Goal: Task Accomplishment & Management: Manage account settings

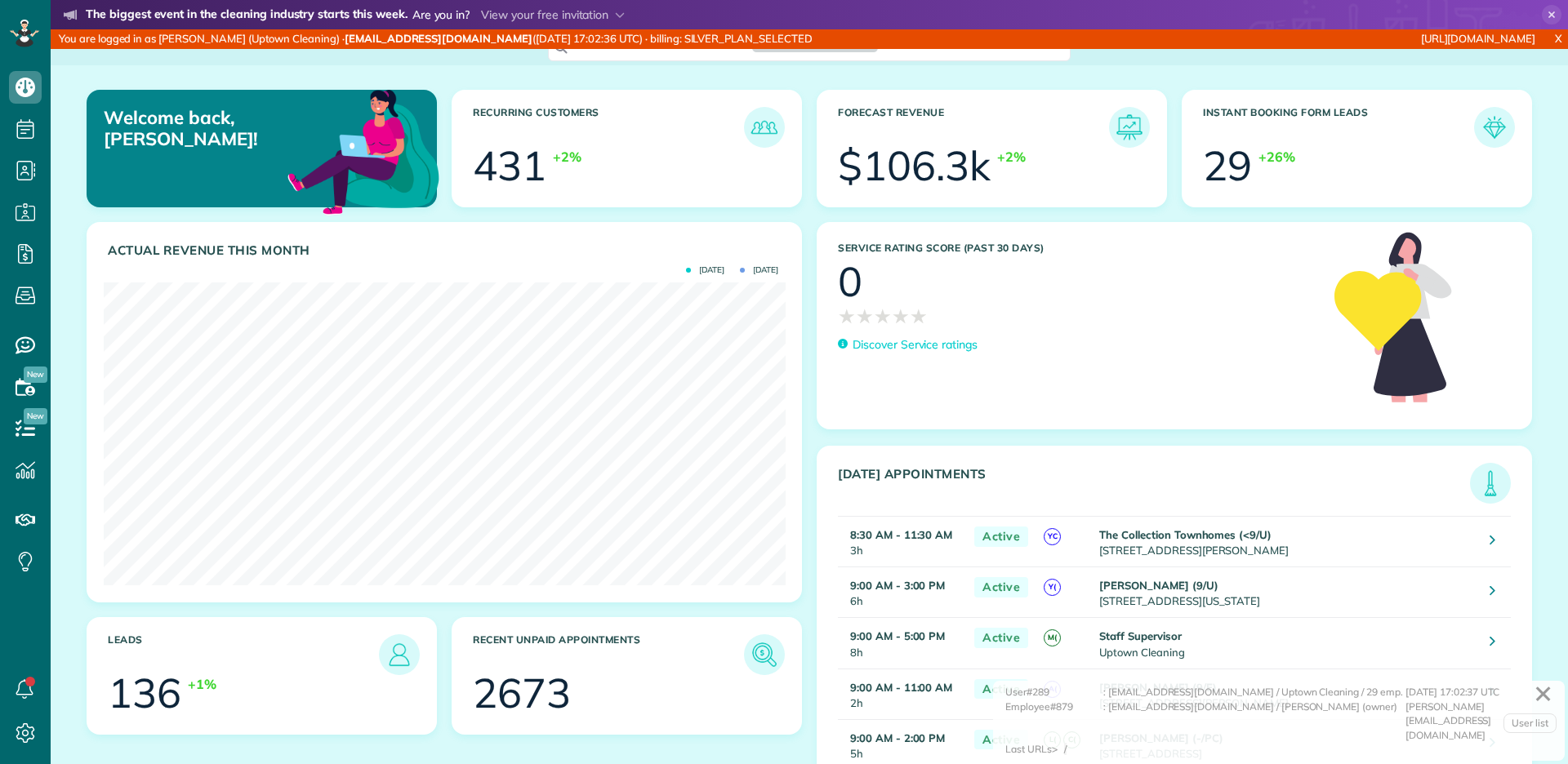
scroll to position [302, 681]
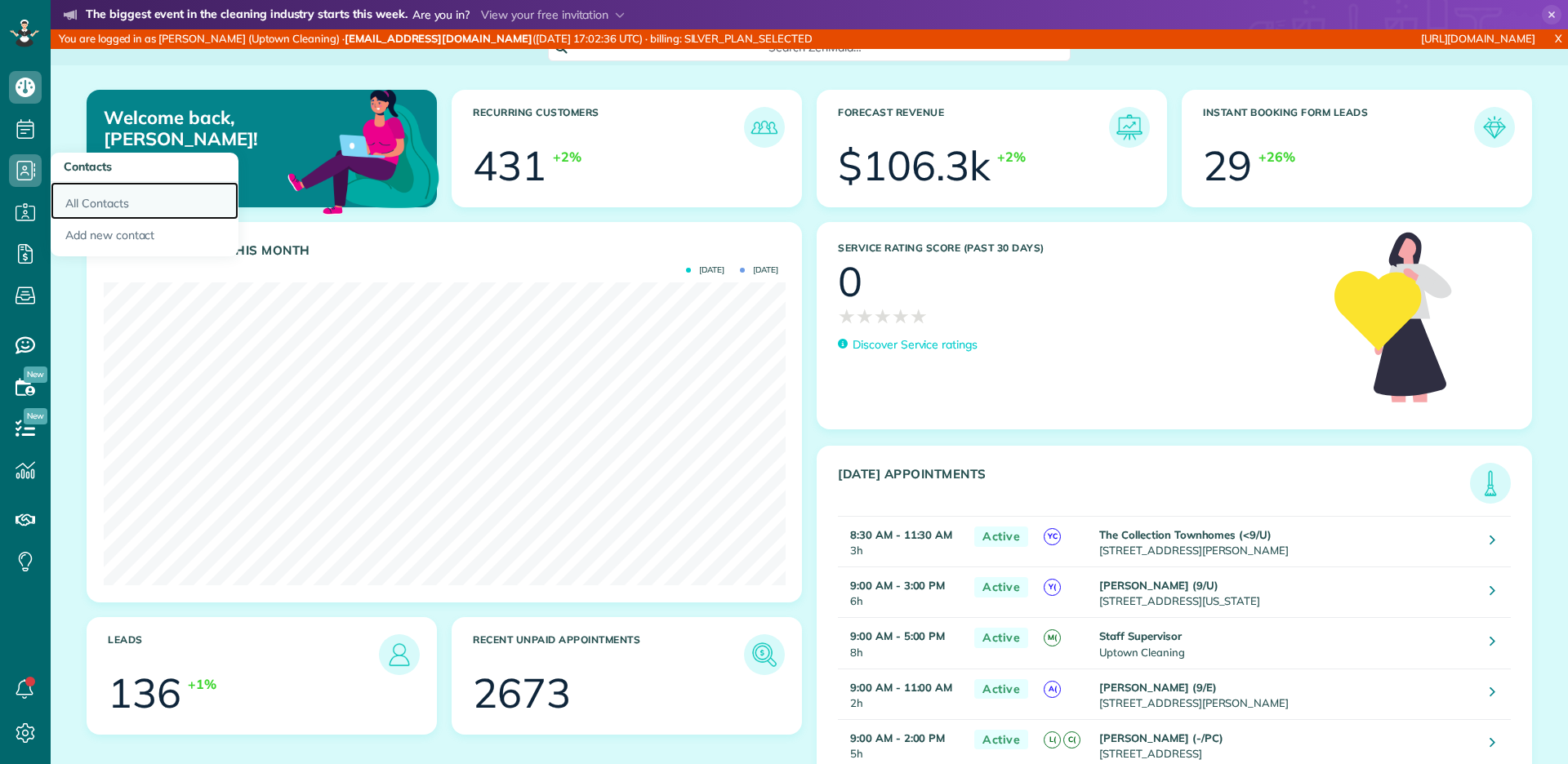
click at [91, 191] on link "All Contacts" at bounding box center [144, 200] width 188 height 38
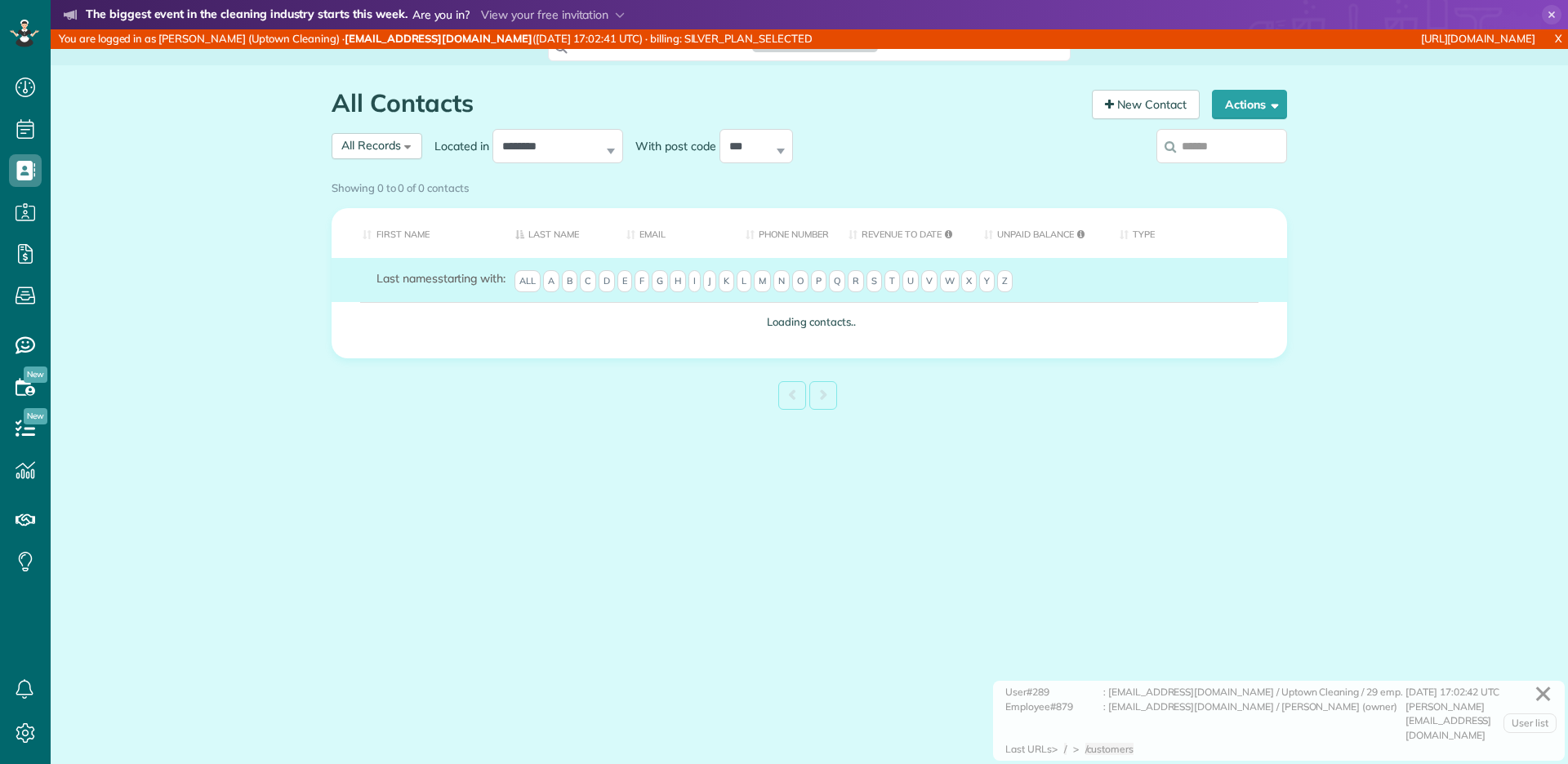
scroll to position [6, 6]
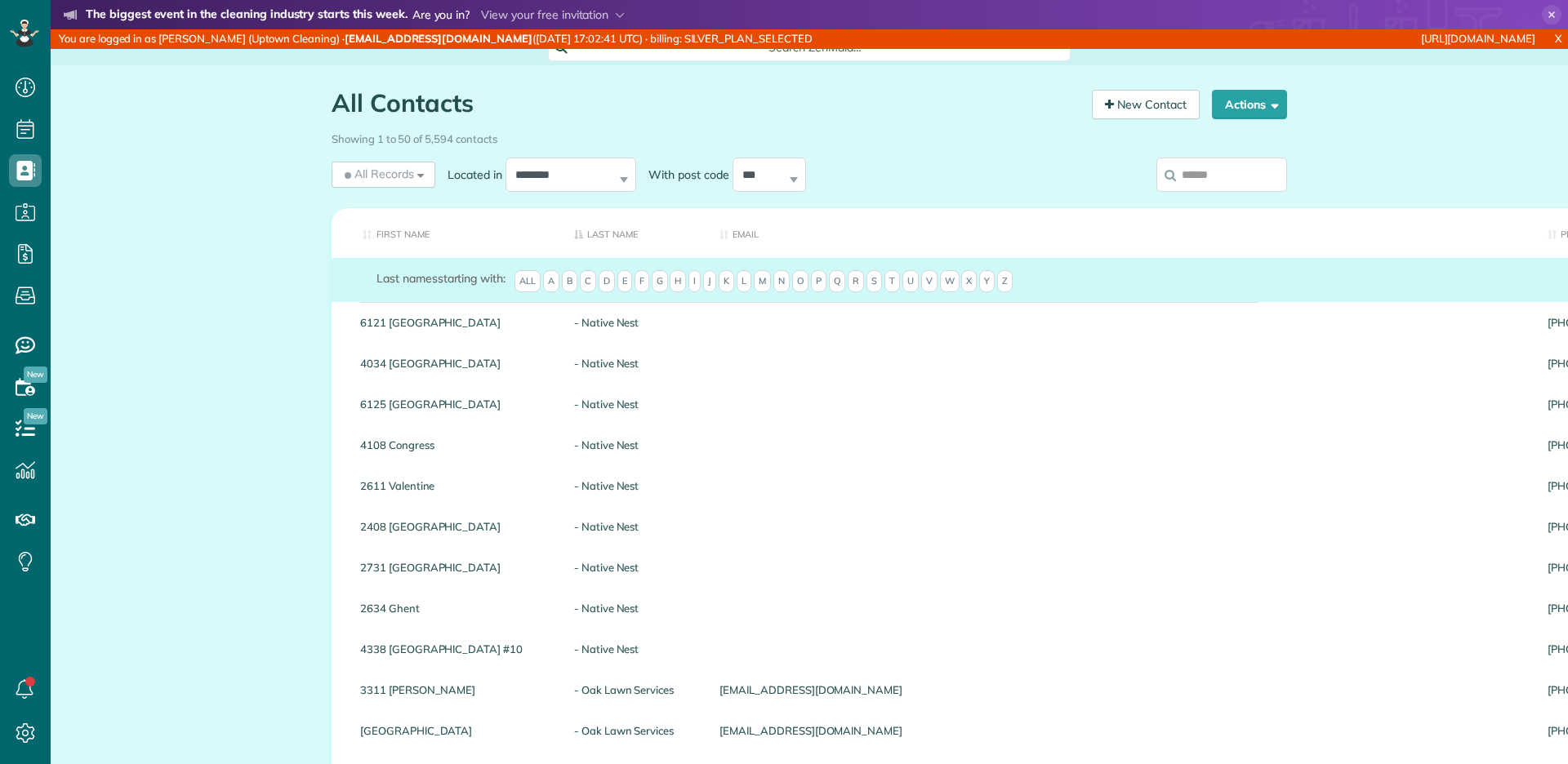
click at [1190, 171] on input "search" at bounding box center [1222, 174] width 131 height 34
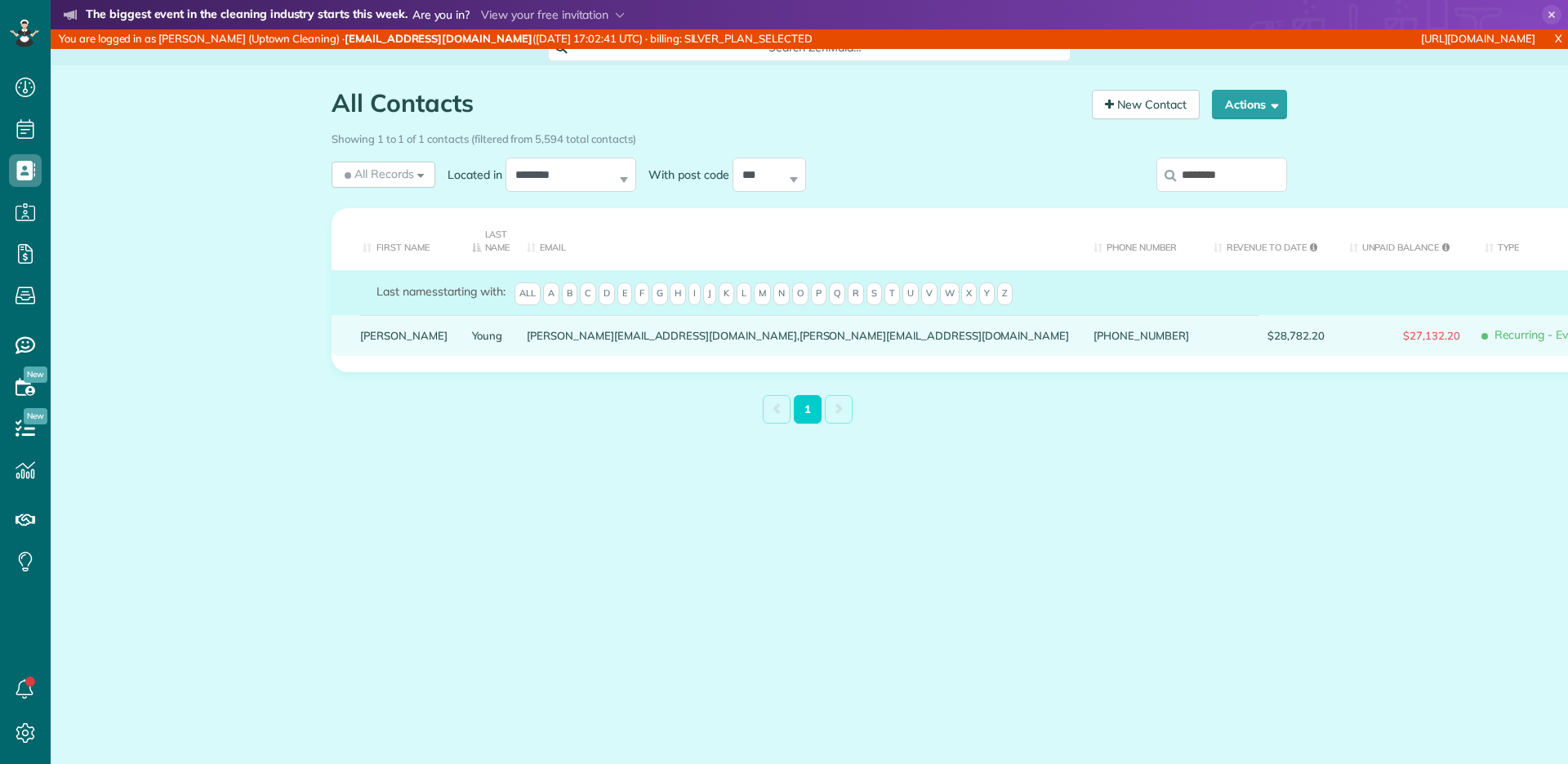
type input "********"
click at [472, 333] on link "Young" at bounding box center [487, 335] width 31 height 11
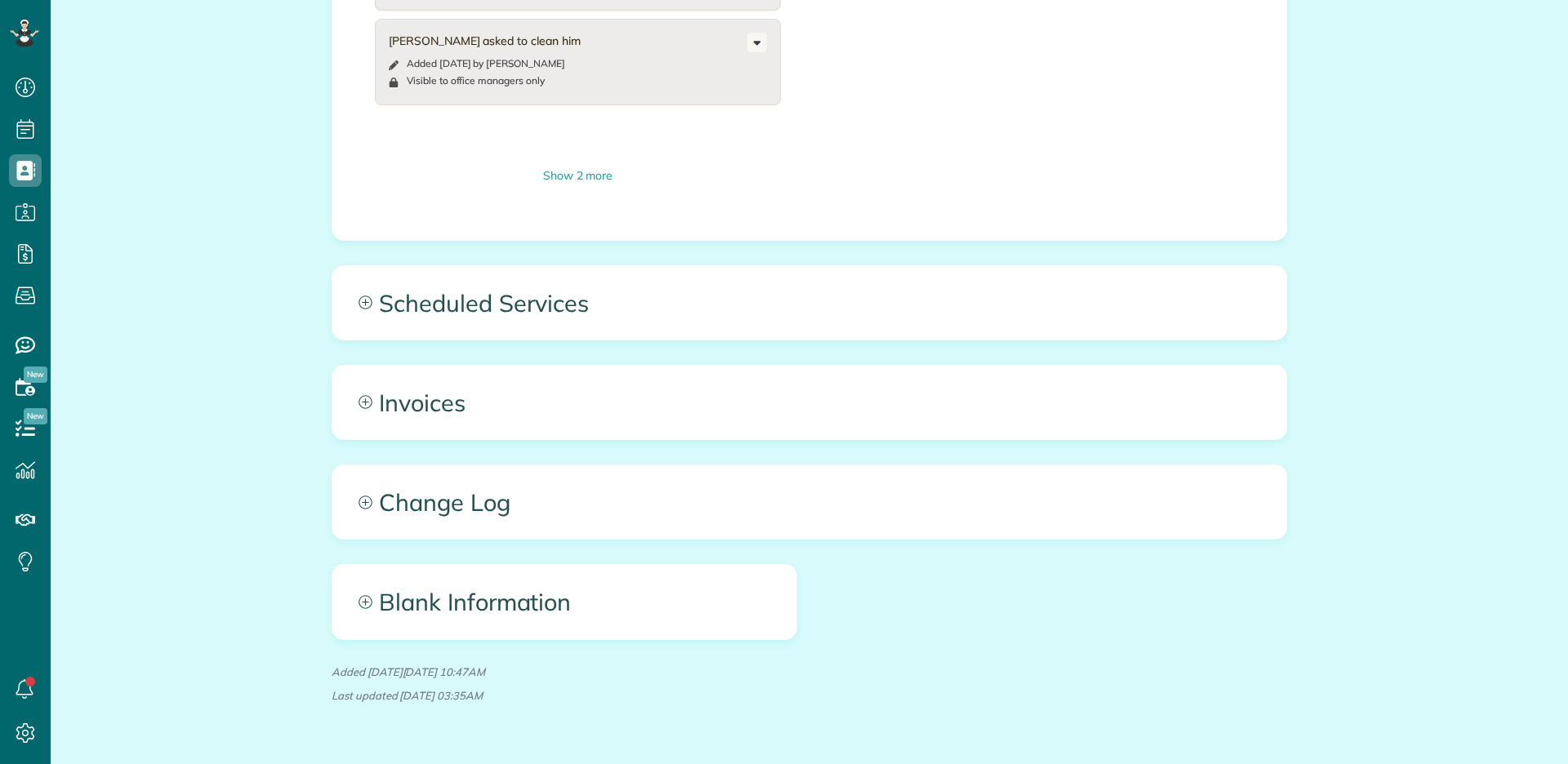
scroll to position [1063, 0]
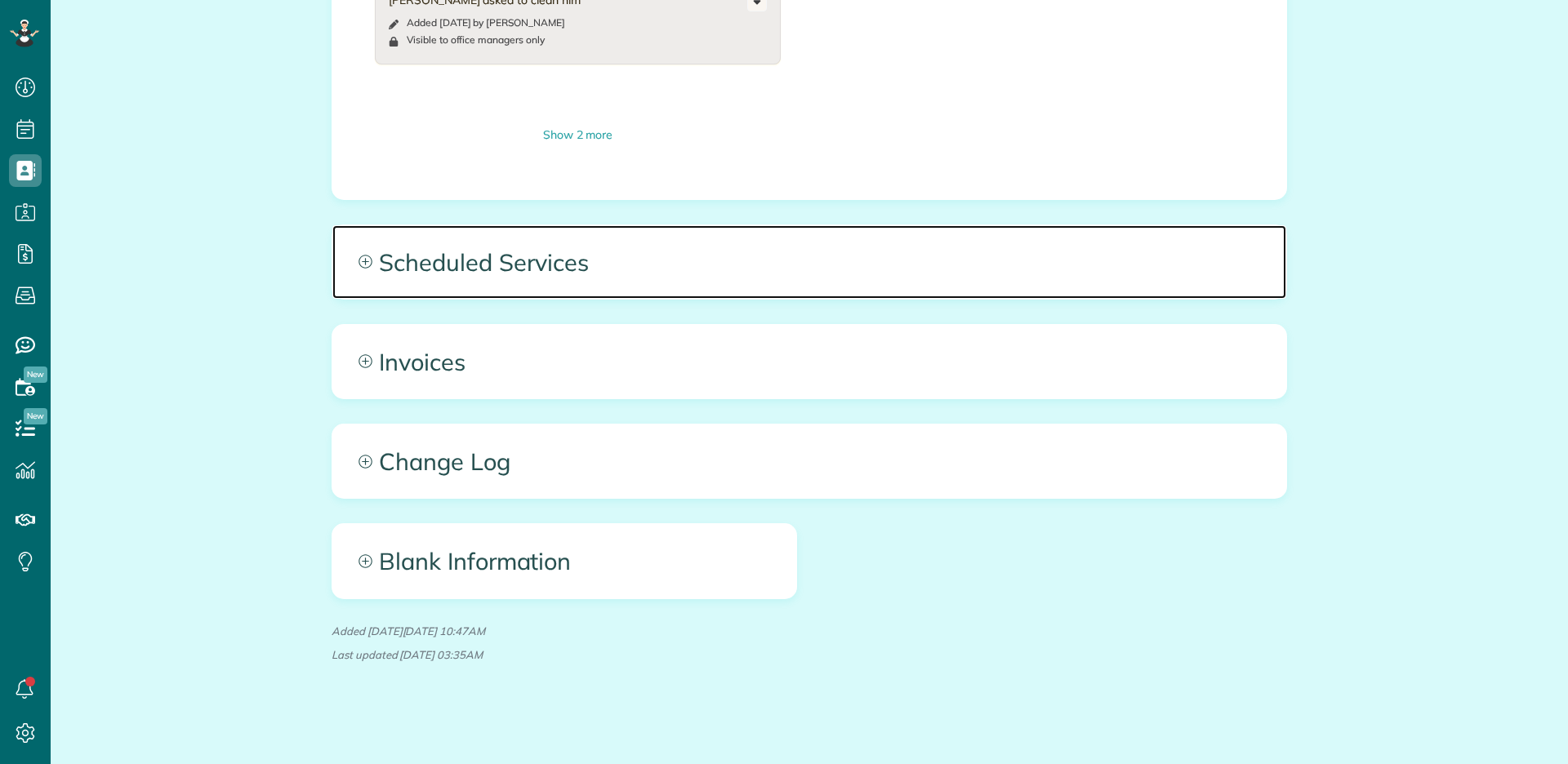
click at [491, 281] on span "Scheduled Services" at bounding box center [809, 261] width 954 height 73
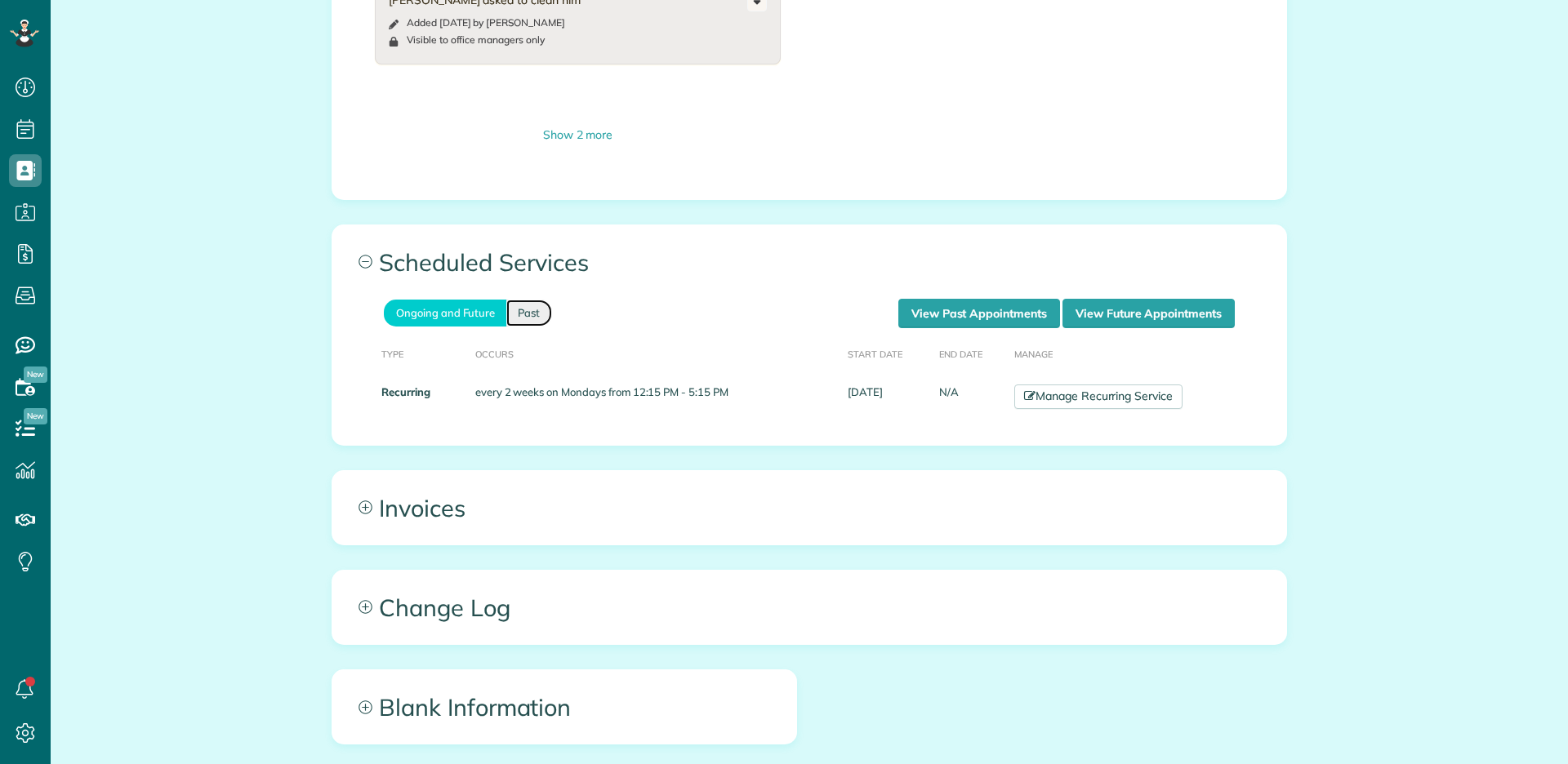
click at [544, 307] on link "Past" at bounding box center [529, 313] width 46 height 27
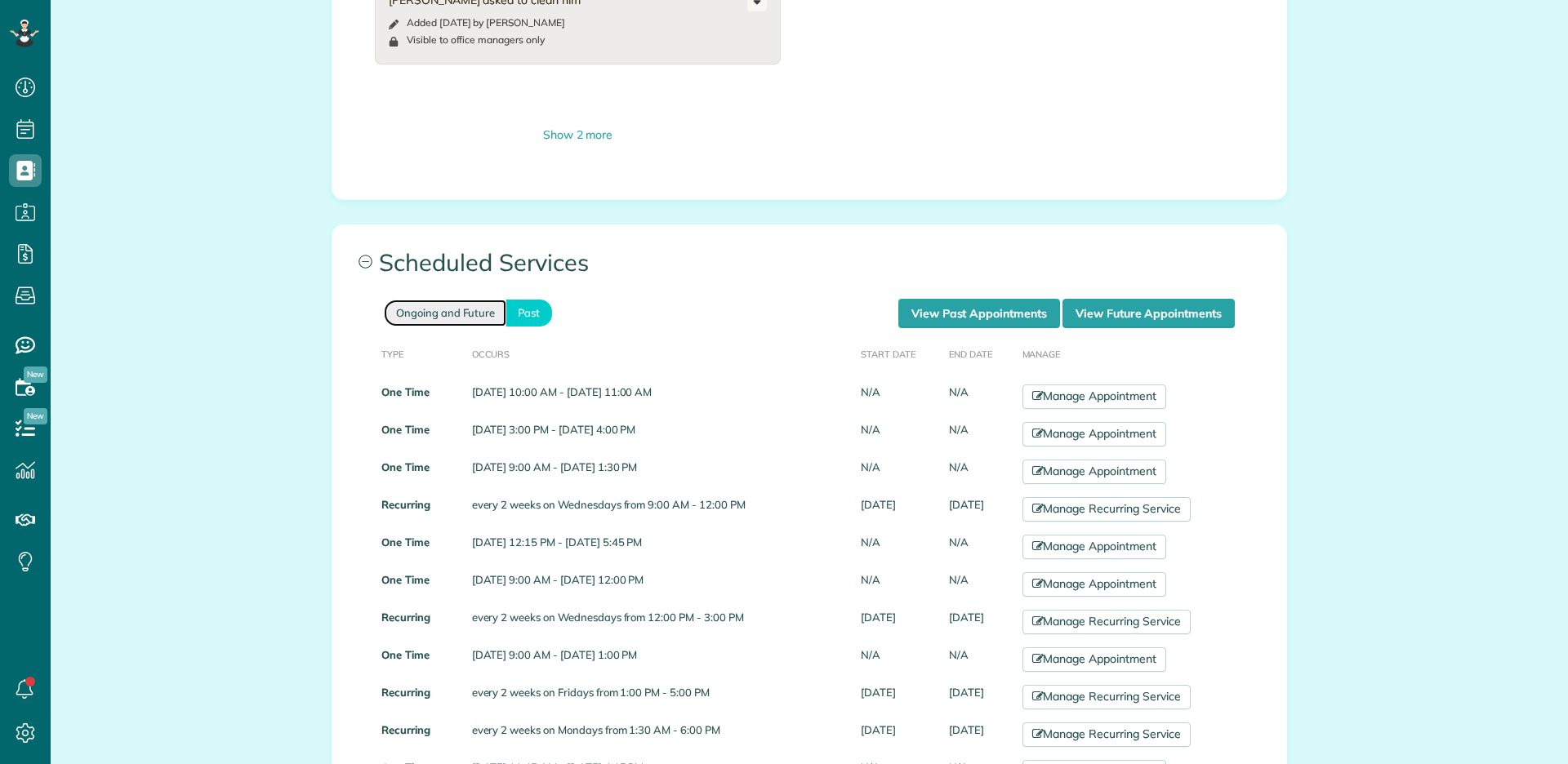
click at [455, 318] on link "Ongoing and Future" at bounding box center [444, 313] width 123 height 27
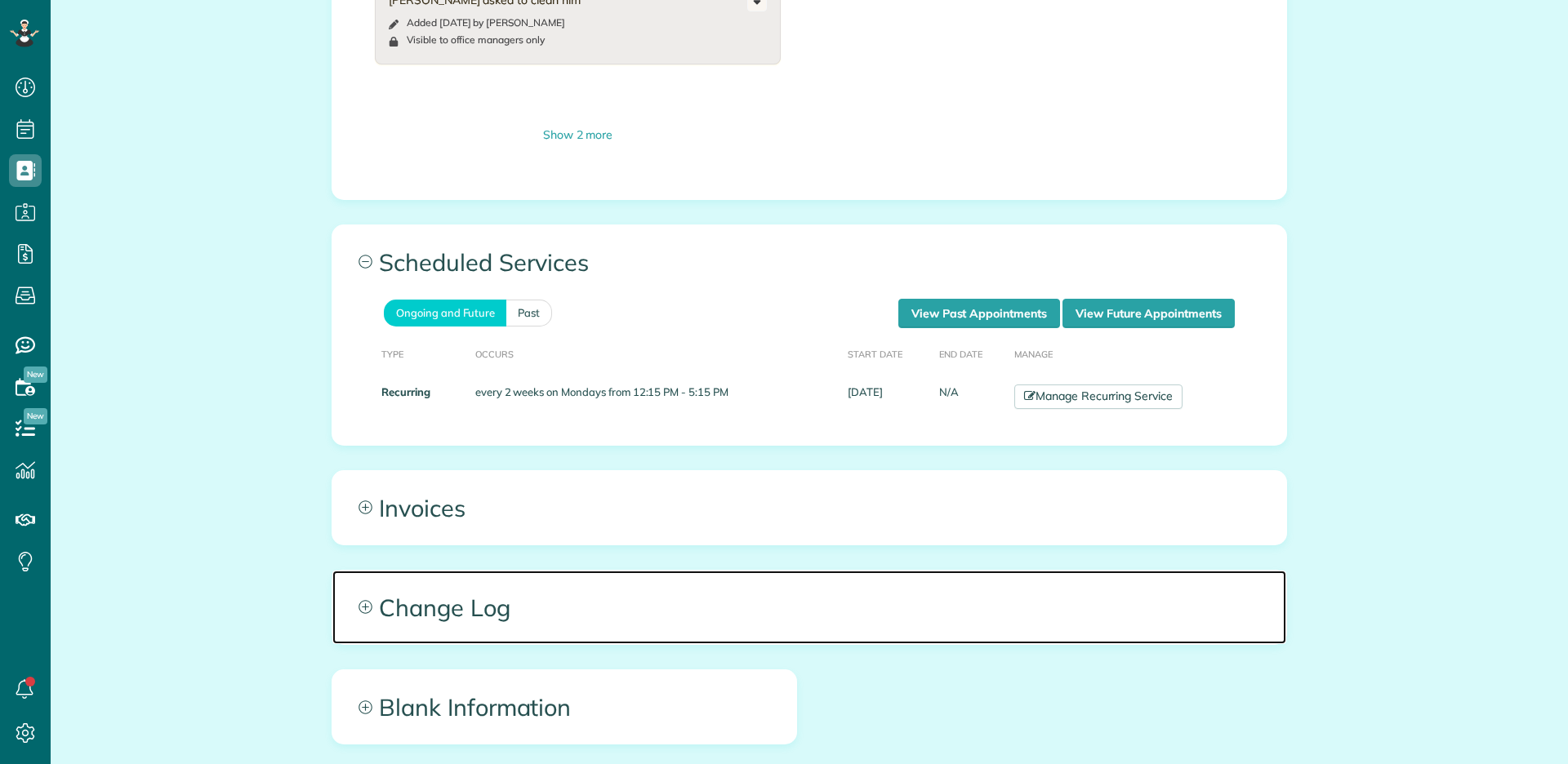
click at [617, 582] on span "Change Log" at bounding box center [809, 607] width 954 height 73
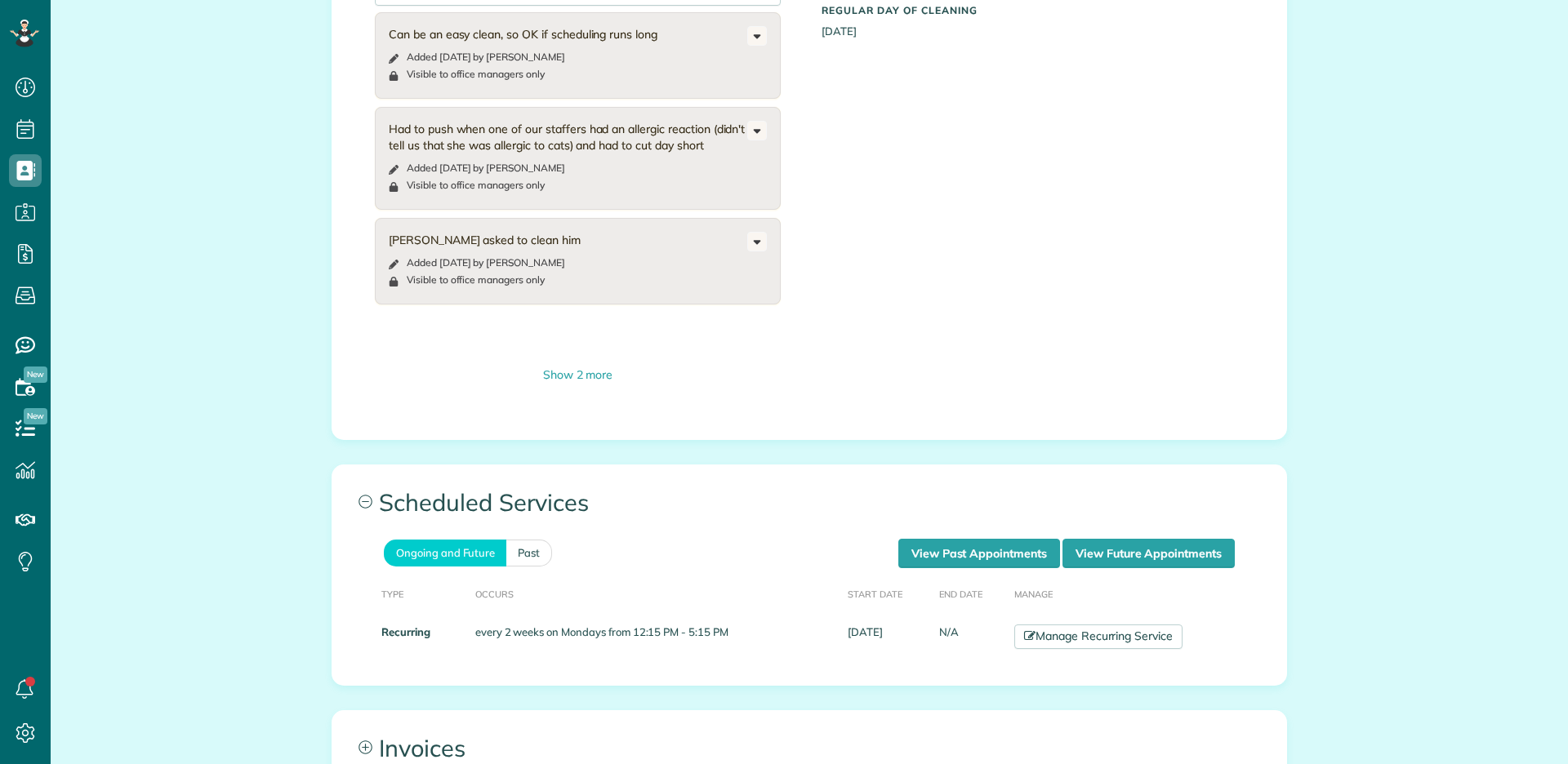
scroll to position [1056, 0]
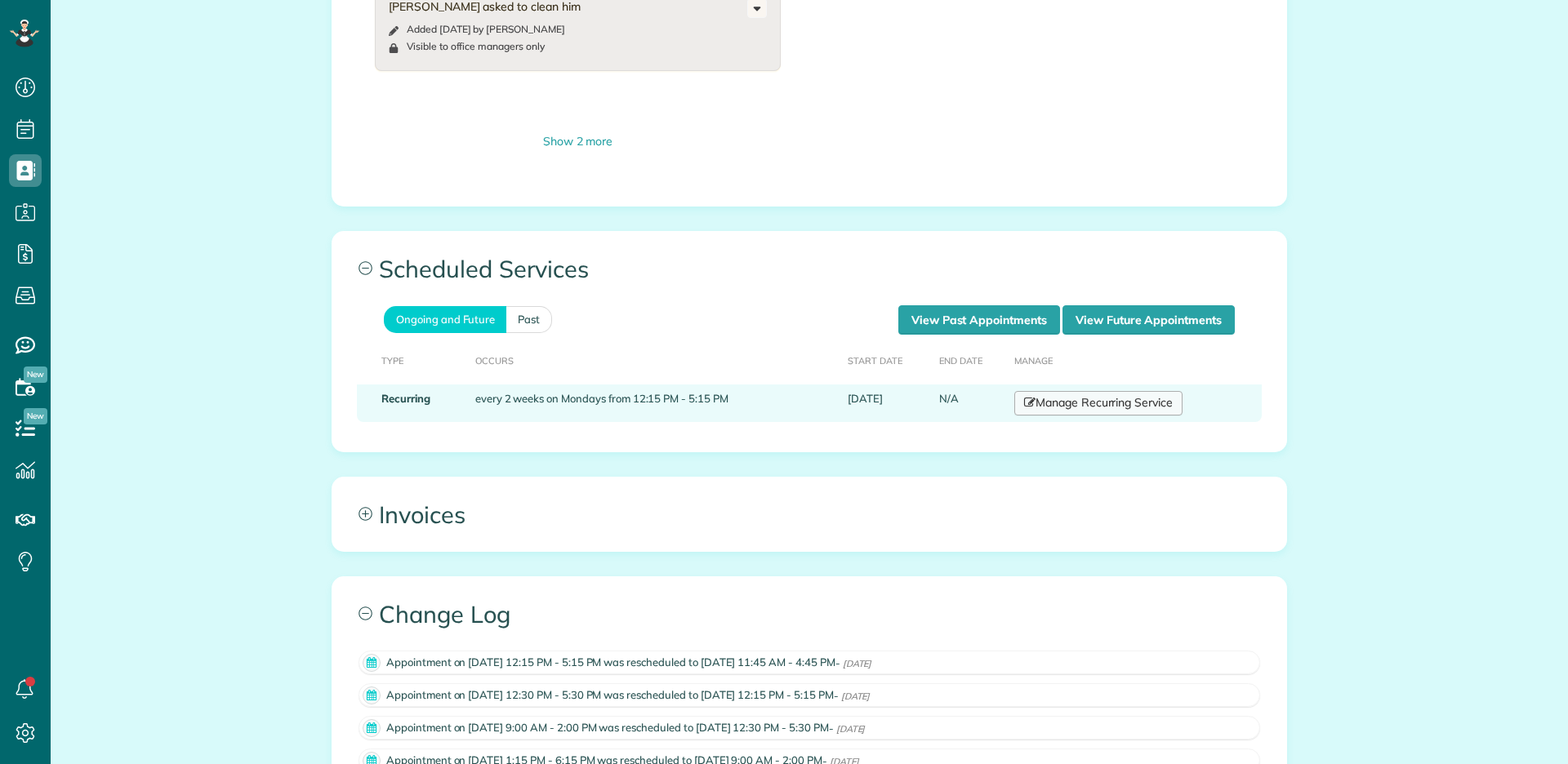
click at [1133, 398] on link "Manage Recurring Service" at bounding box center [1098, 404] width 168 height 25
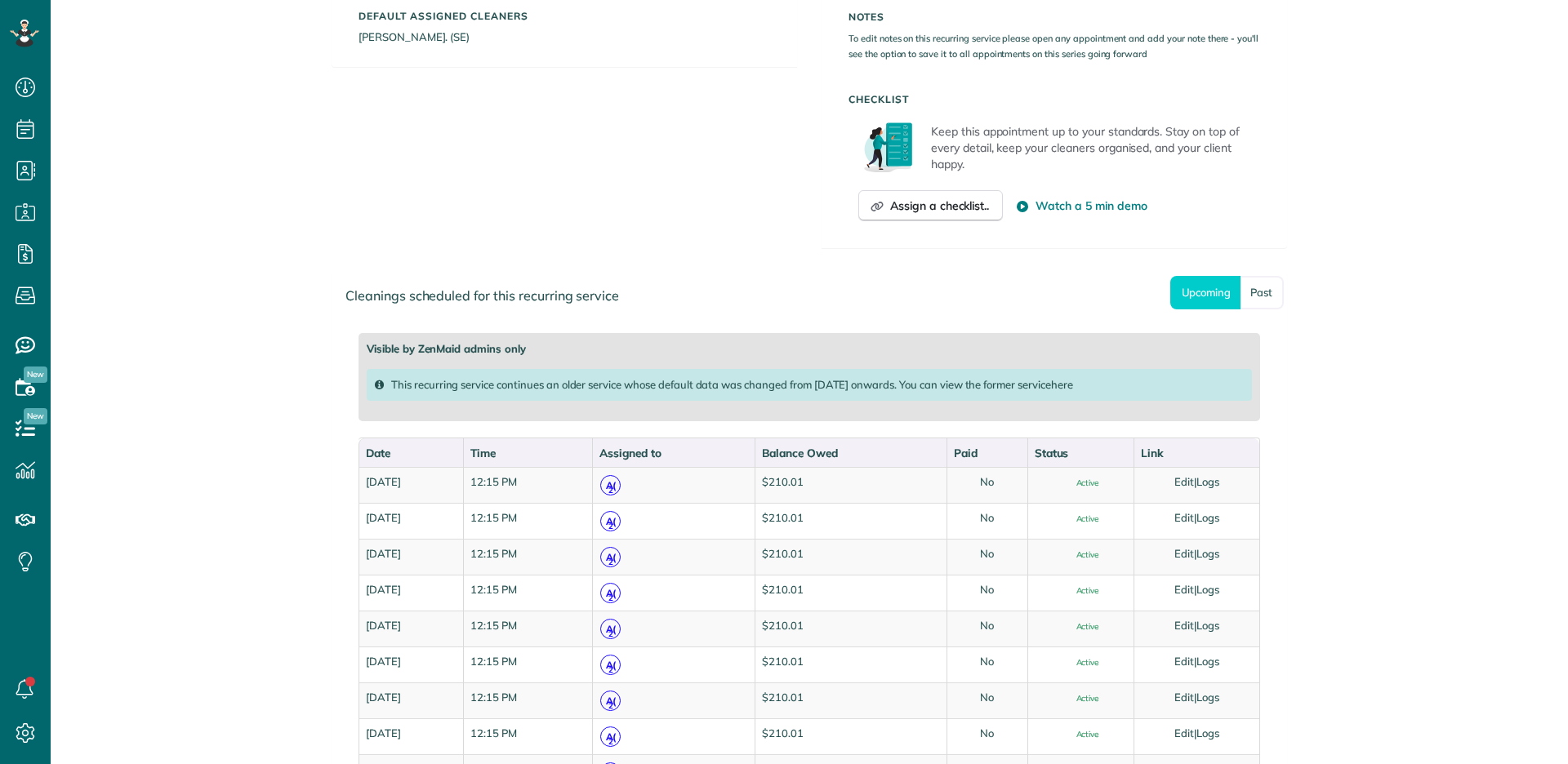
scroll to position [1104, 0]
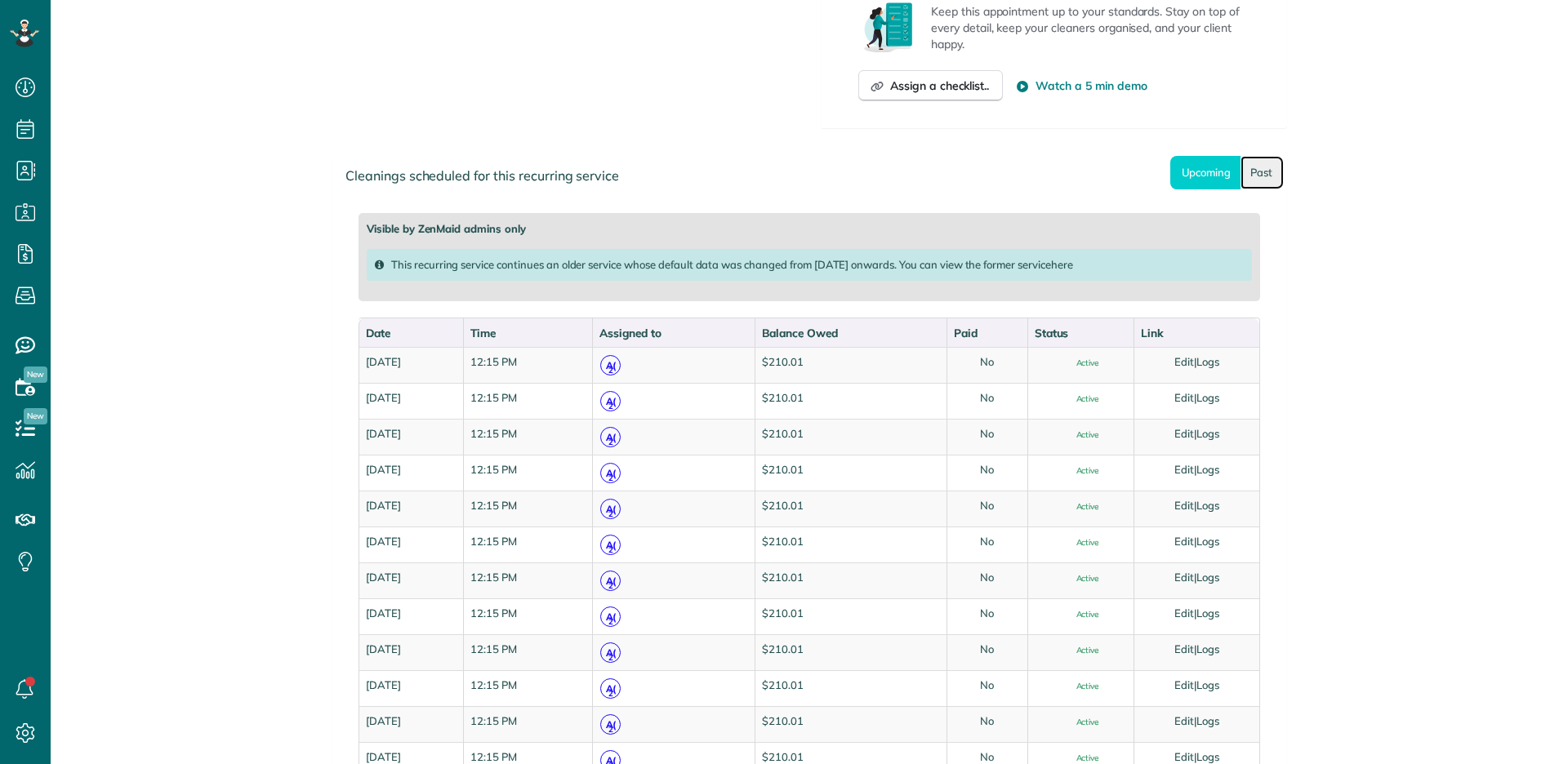
click at [1254, 182] on link "Past" at bounding box center [1261, 173] width 43 height 34
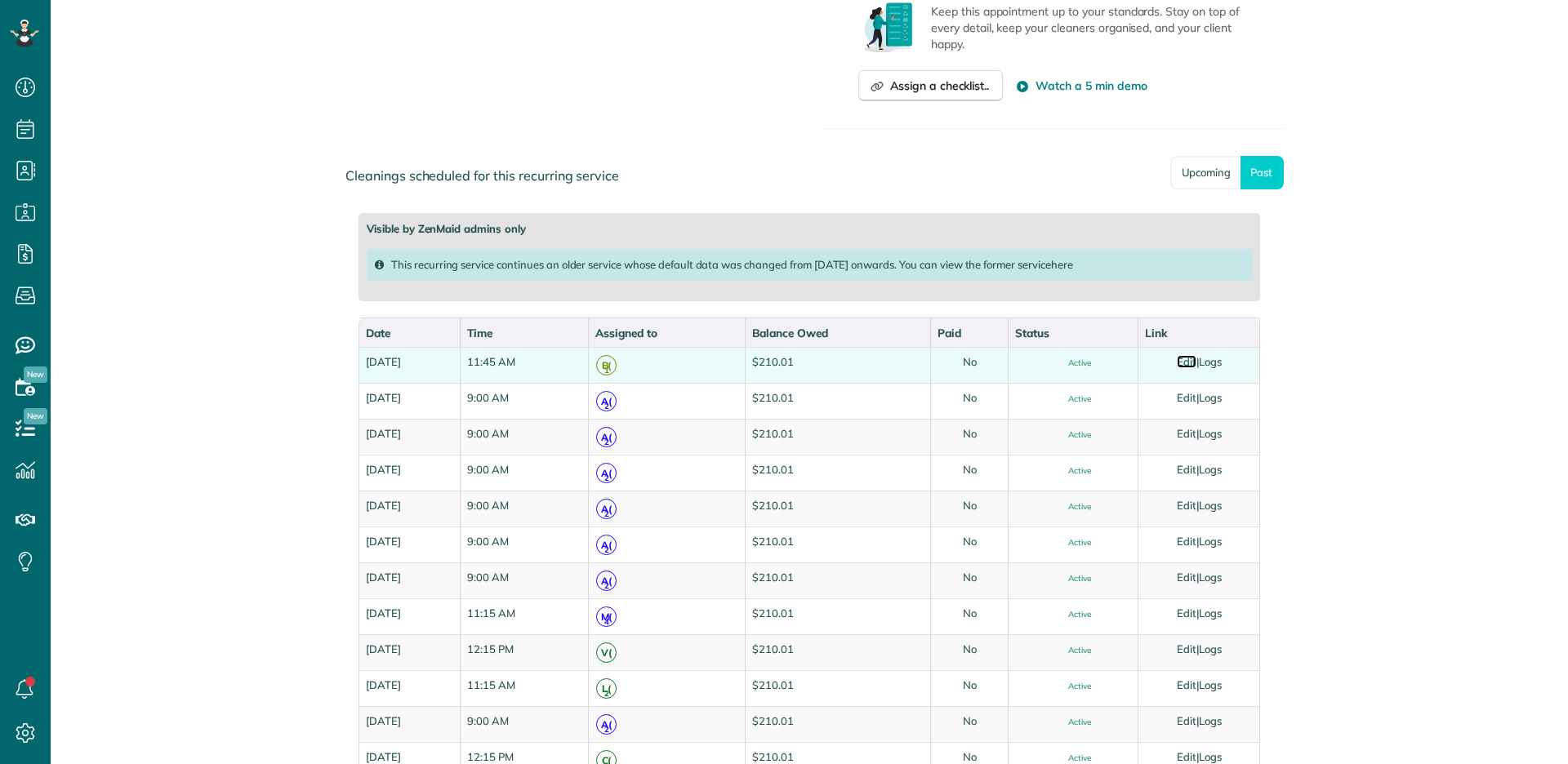
click at [1193, 361] on link "Edit" at bounding box center [1186, 361] width 19 height 13
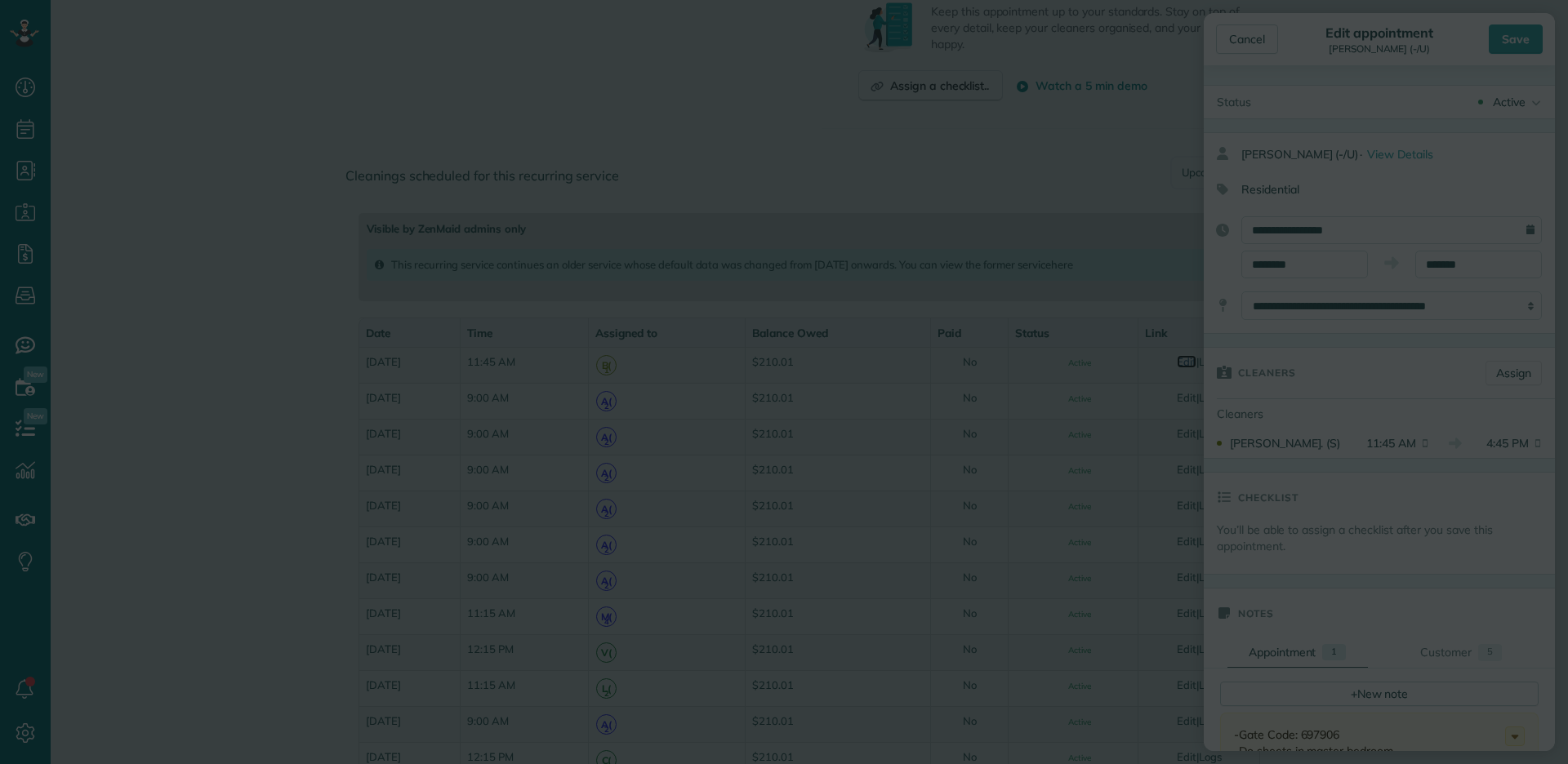
click at [1042, 337] on body "Dashboard Scheduling Calendar View List View Dispatch View - Weekly scheduling …" at bounding box center [784, 382] width 1568 height 764
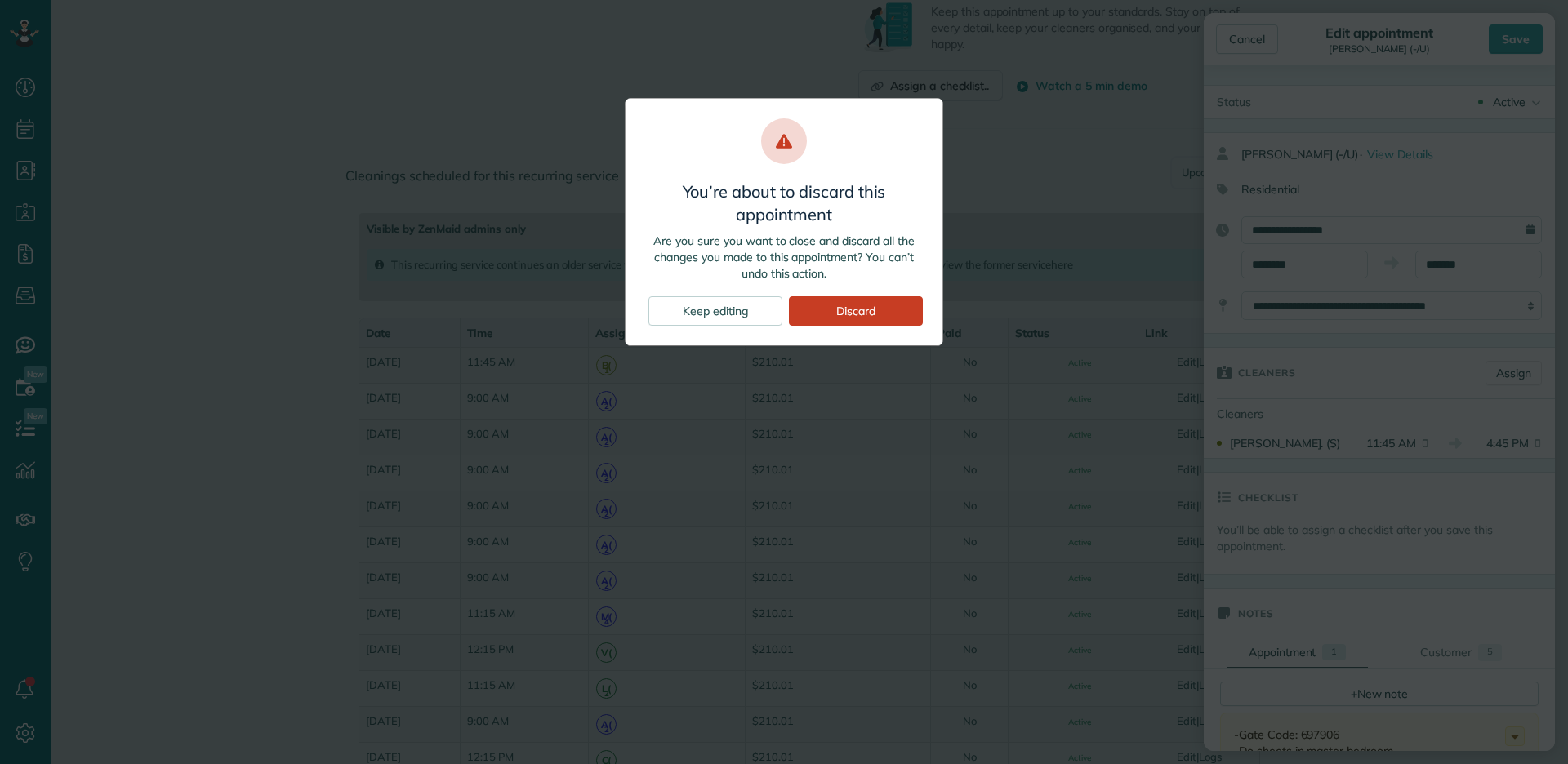
click at [928, 314] on div "You’re about to discard this appointment Are you sure you want to close and dis…" at bounding box center [784, 222] width 318 height 248
click at [909, 312] on div "Discard" at bounding box center [856, 311] width 134 height 29
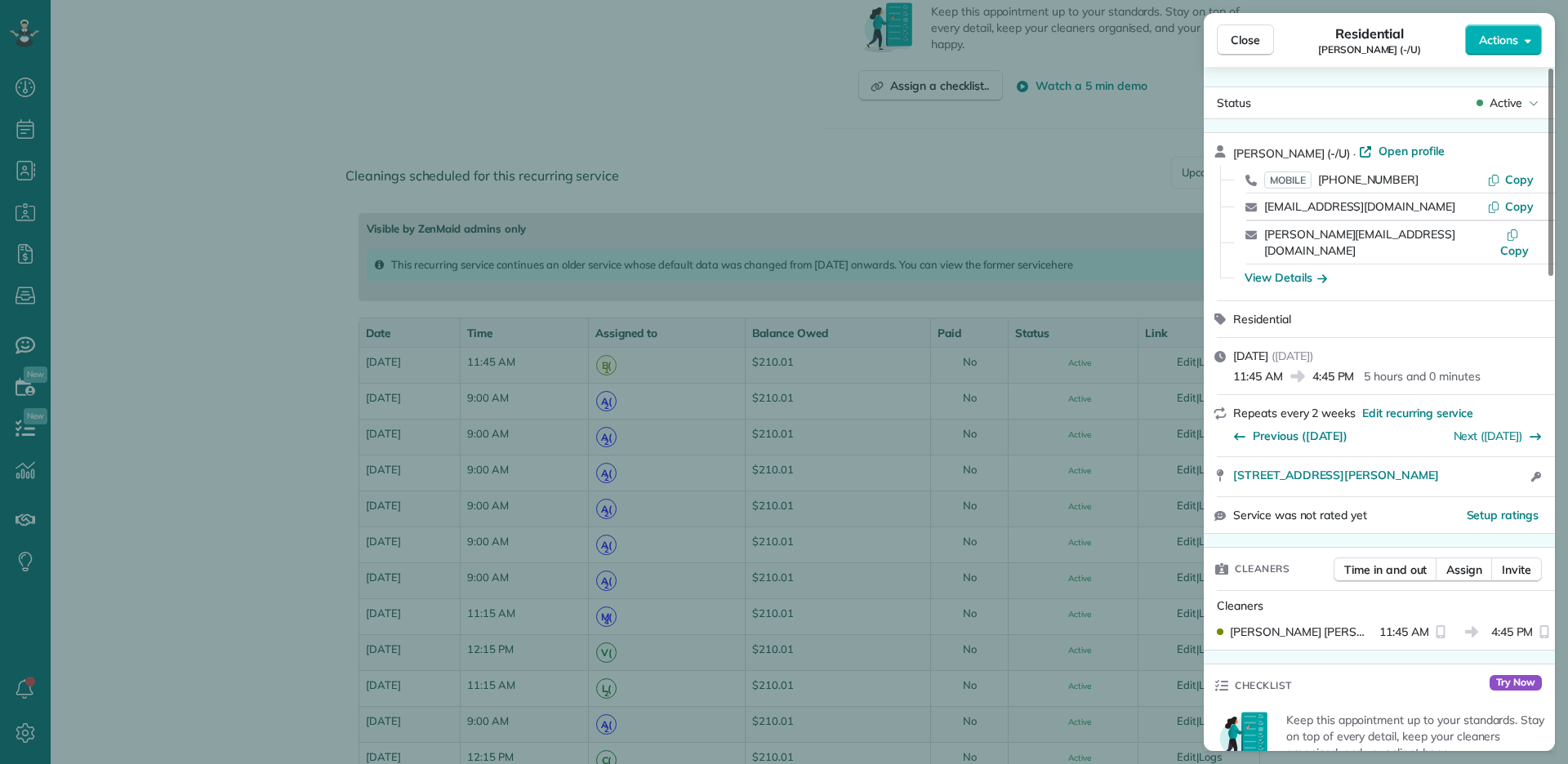
click at [751, 419] on div "Close Residential Charlie Young (-/U) Actions Status Active Charlie Young (-/U)…" at bounding box center [784, 382] width 1568 height 764
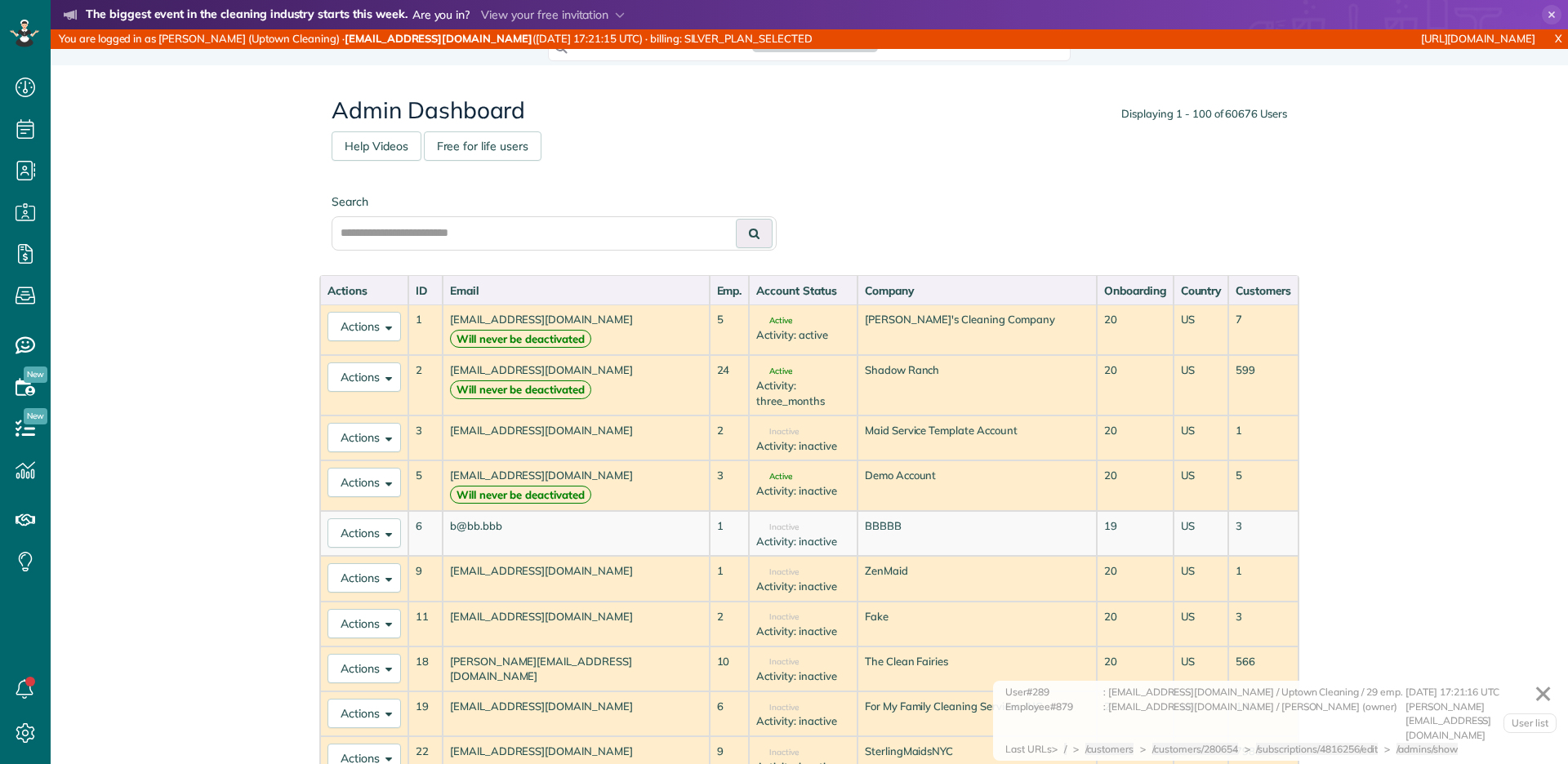
scroll to position [6, 6]
click at [562, 227] on input "text" at bounding box center [554, 233] width 445 height 34
paste input "**********"
type input "**********"
click at [736, 219] on button at bounding box center [754, 233] width 37 height 29
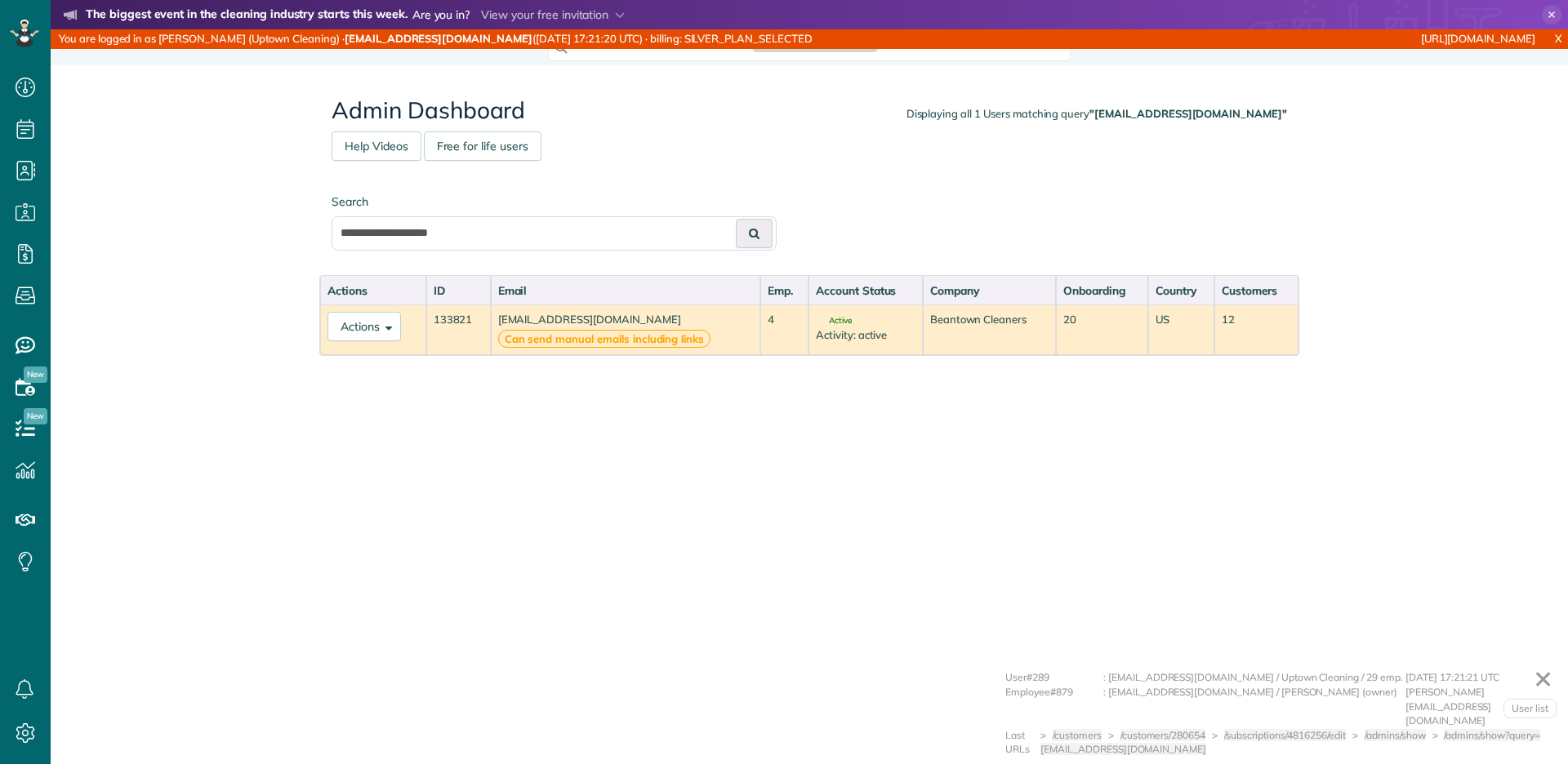
scroll to position [6, 6]
